Goal: Ask a question

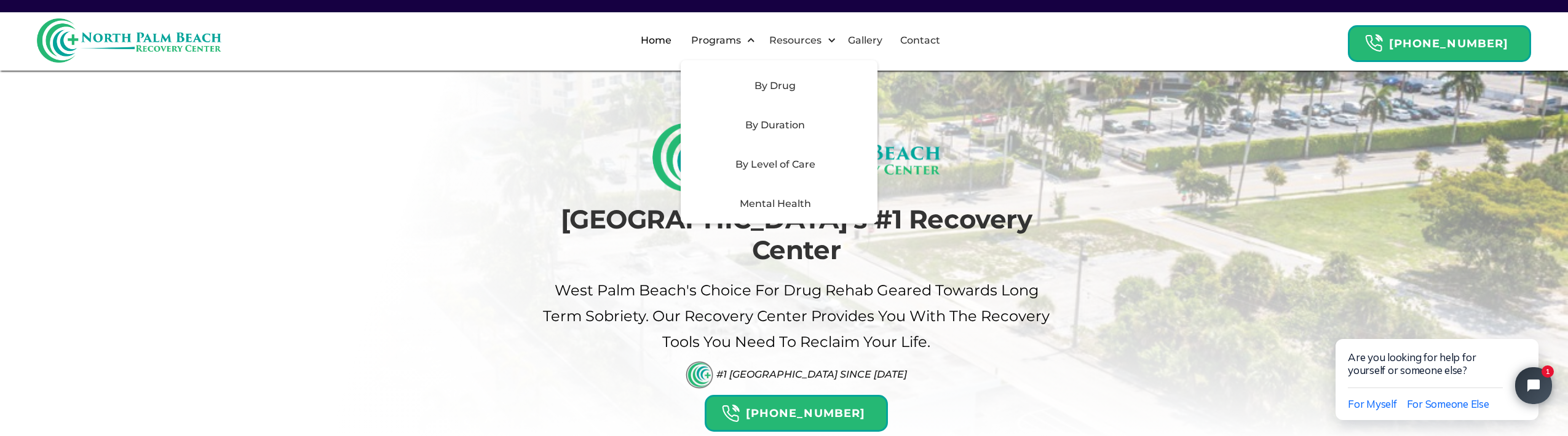
click at [779, 206] on div "Mental Health" at bounding box center [775, 204] width 174 height 15
click at [763, 204] on div "Mental Health" at bounding box center [775, 204] width 174 height 15
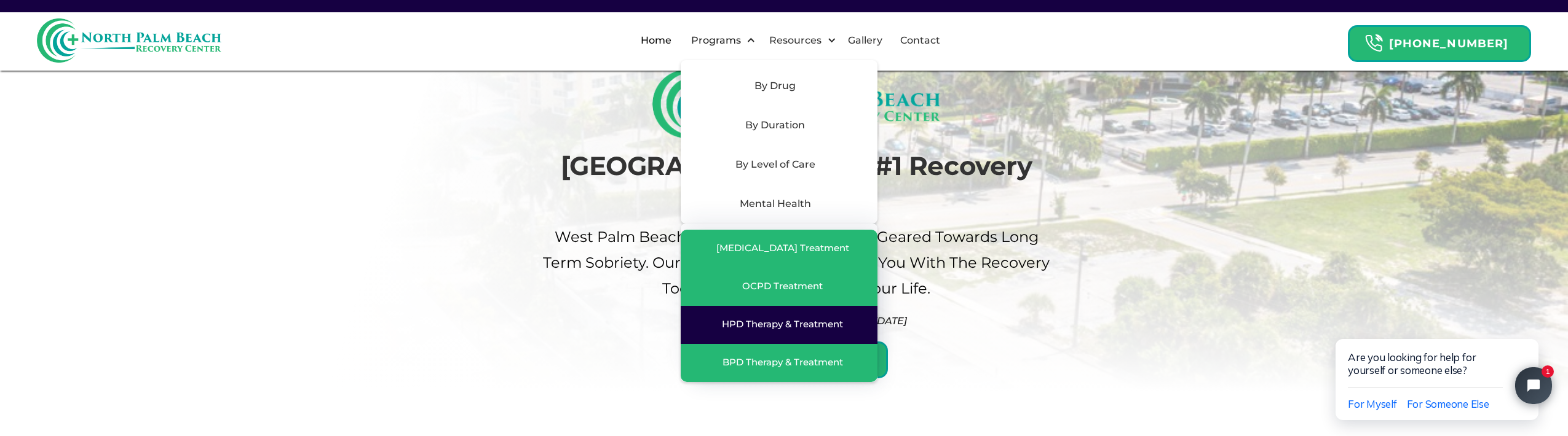
scroll to position [57, 0]
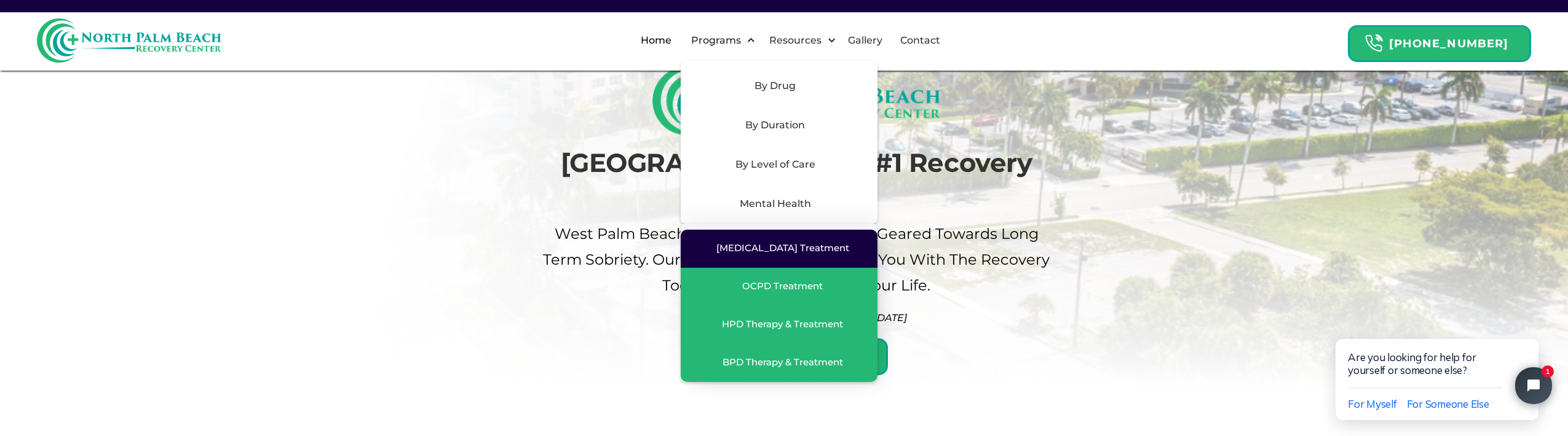
click at [768, 251] on div "[MEDICAL_DATA] Treatment" at bounding box center [783, 249] width 133 height 12
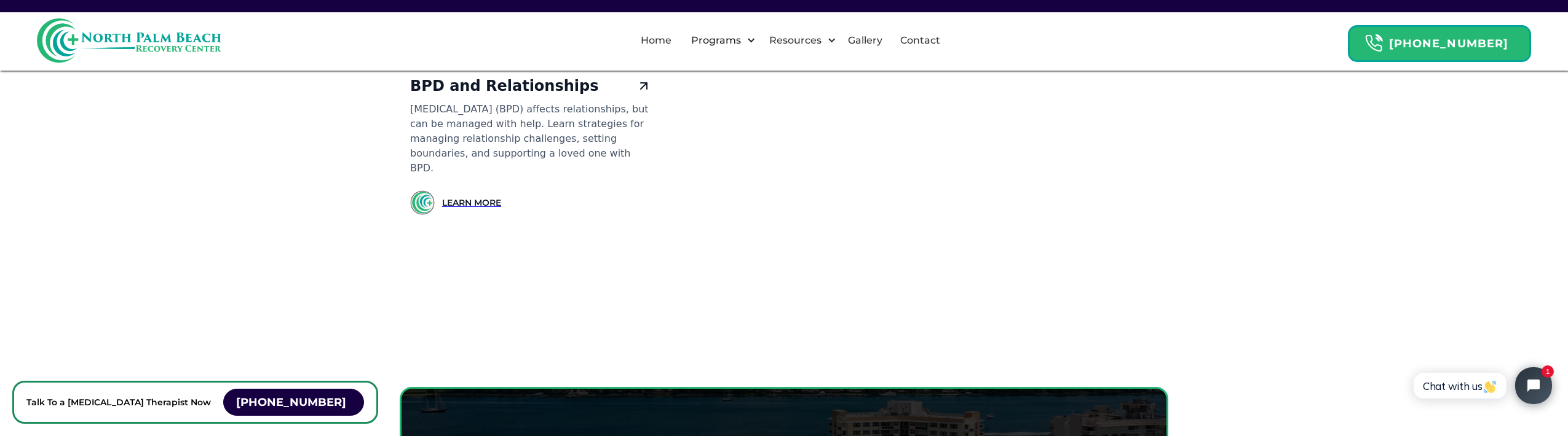
scroll to position [11600, 0]
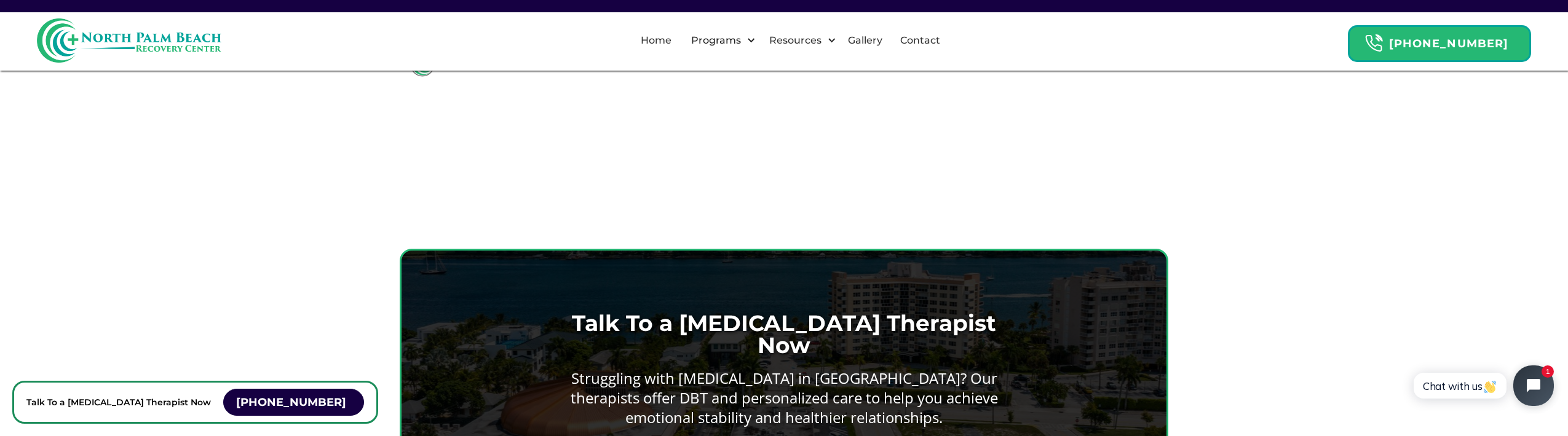
click at [1538, 378] on icon "Open chat widget" at bounding box center [1540, 386] width 19 height 19
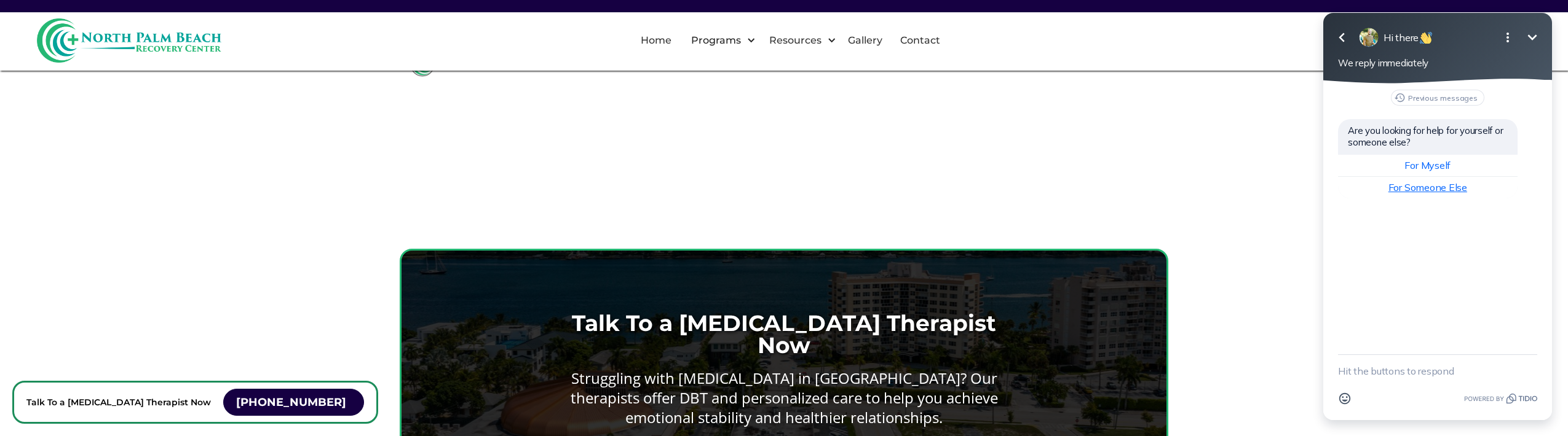
click at [1392, 194] on button "For Someone Else" at bounding box center [1428, 187] width 179 height 21
click at [1374, 372] on textarea "New message" at bounding box center [1438, 371] width 199 height 32
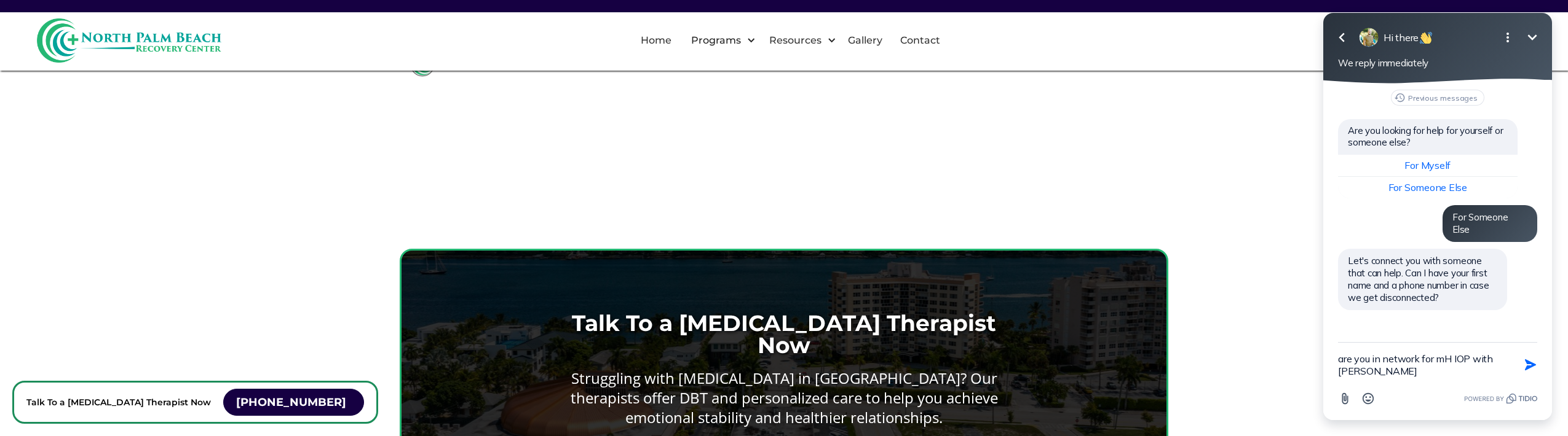
type textarea "are you in network for mH IOP with oscar?"
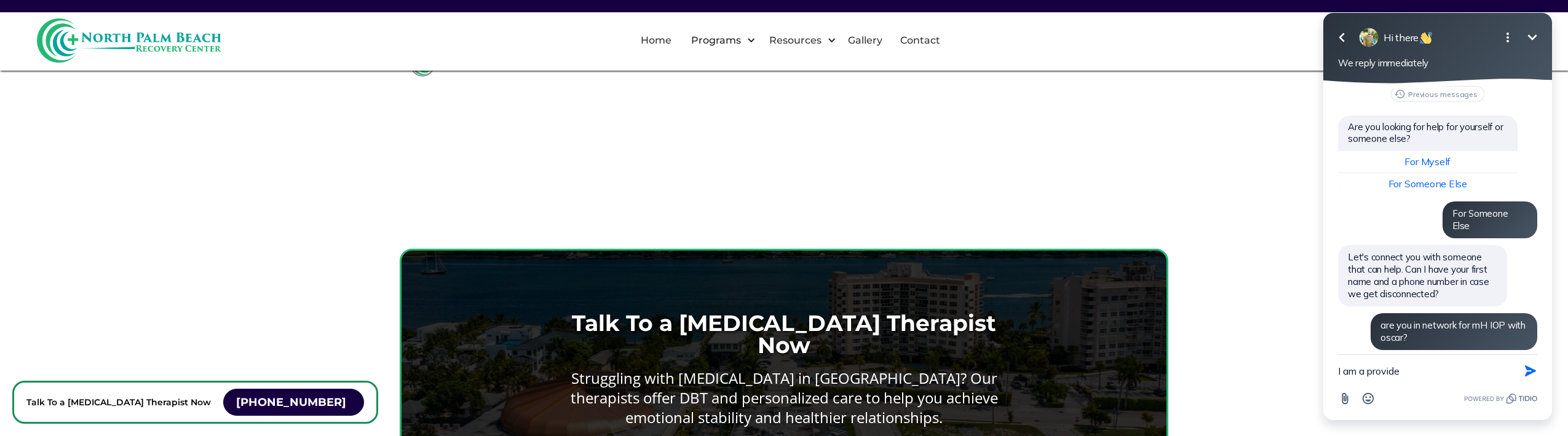
type textarea "I am a provider"
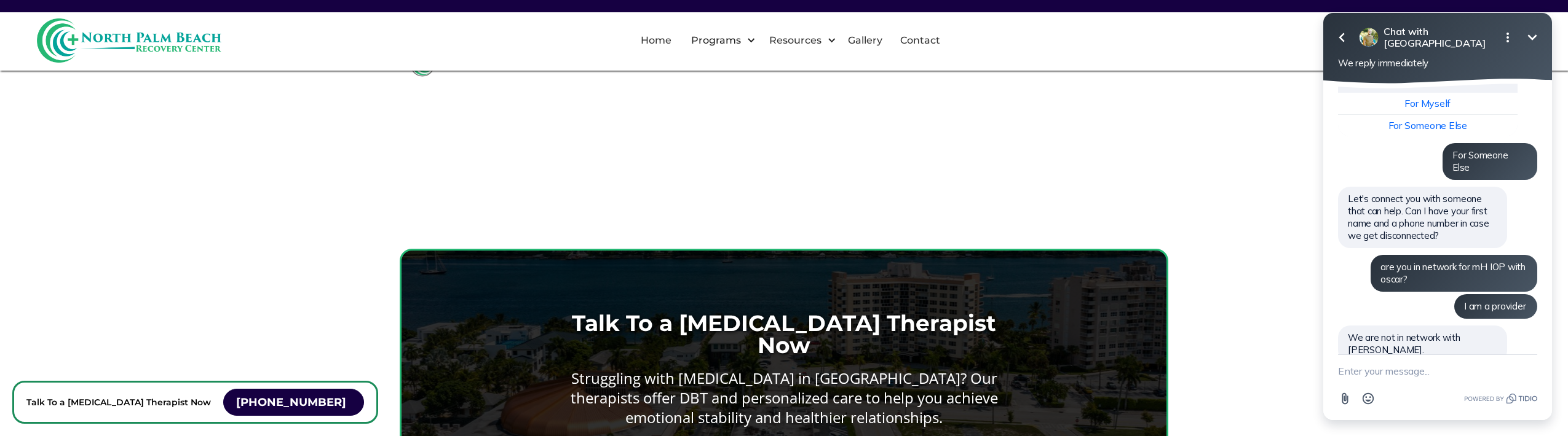
scroll to position [62, 0]
type textarea "Thanks"
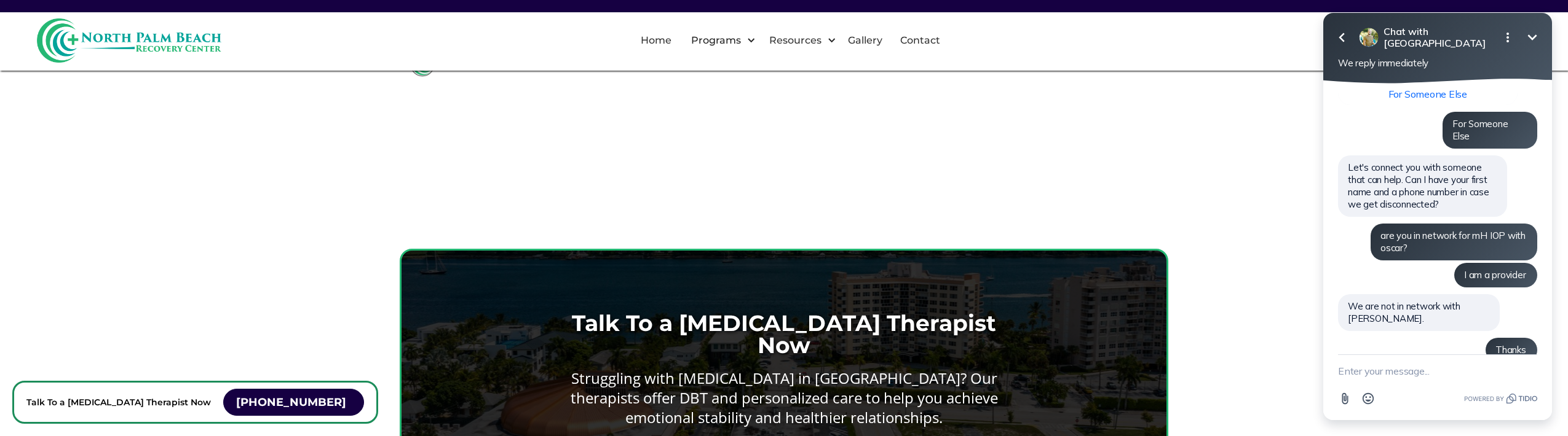
click at [1530, 44] on icon "Minimize" at bounding box center [1533, 37] width 15 height 15
